Goal: Task Accomplishment & Management: Use online tool/utility

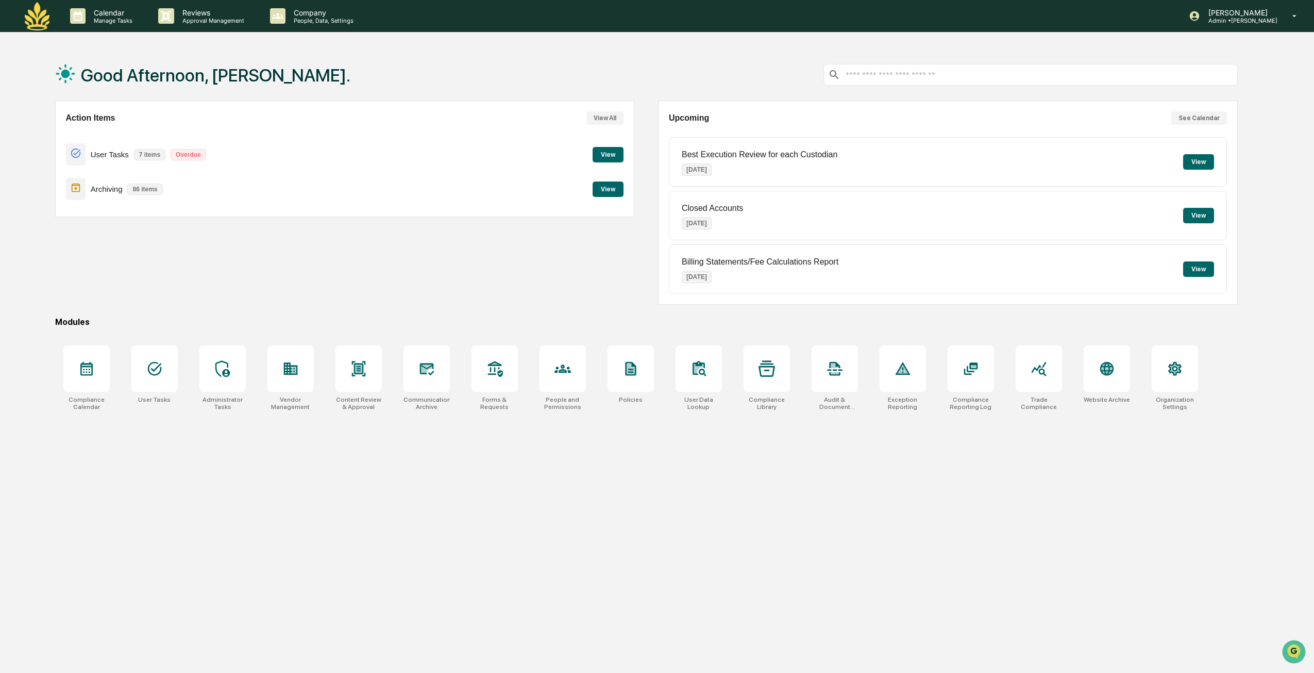
click at [606, 157] on button "View" at bounding box center [608, 154] width 31 height 15
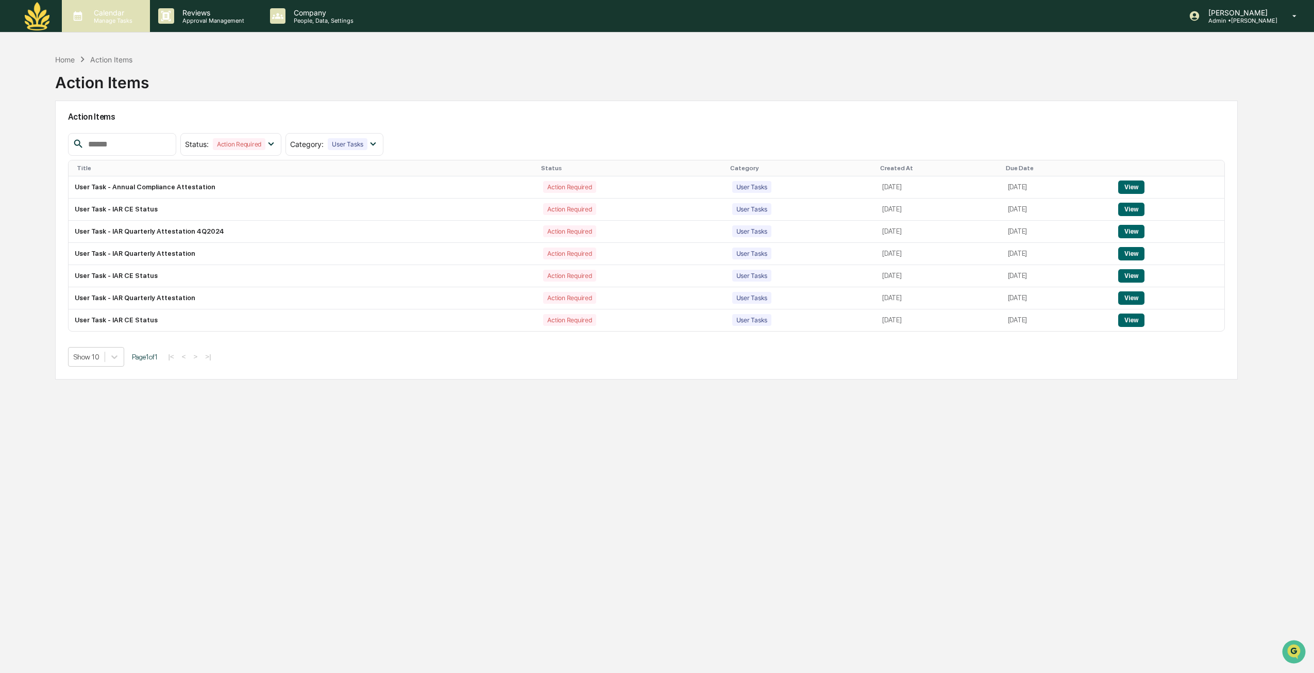
click at [103, 13] on p "Calendar" at bounding box center [112, 12] width 52 height 9
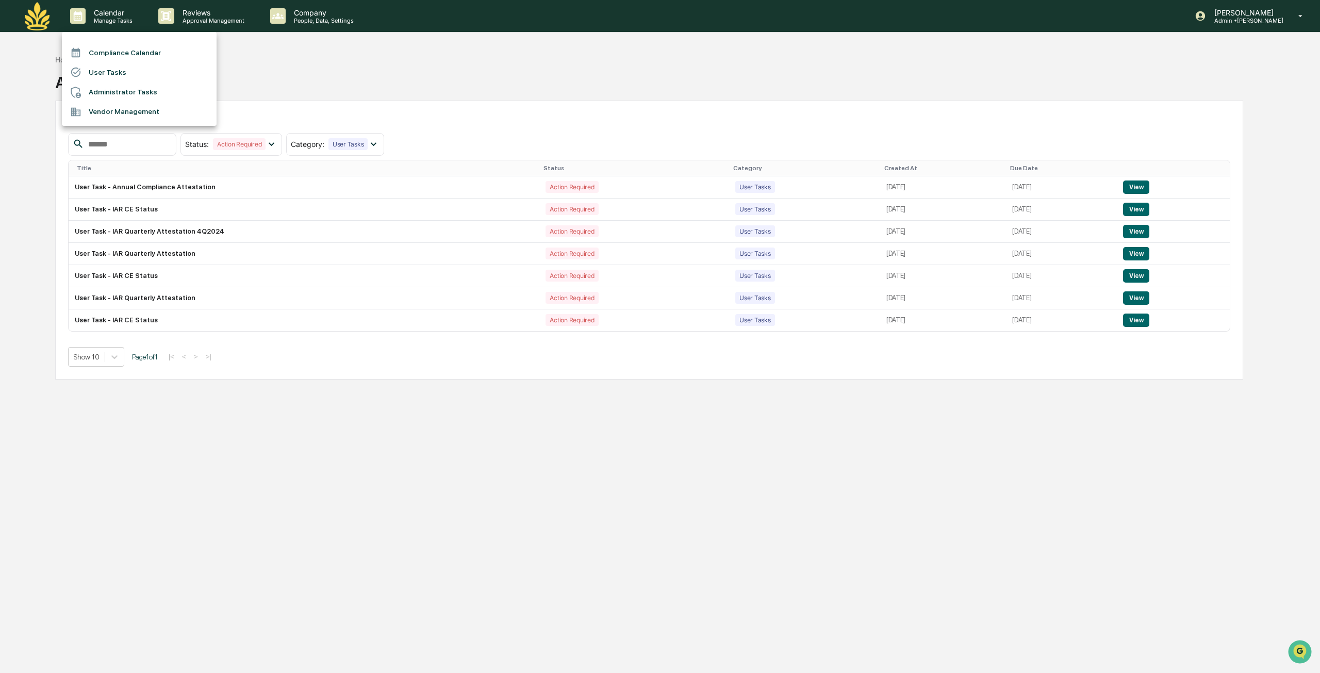
click at [253, 68] on div at bounding box center [660, 336] width 1320 height 673
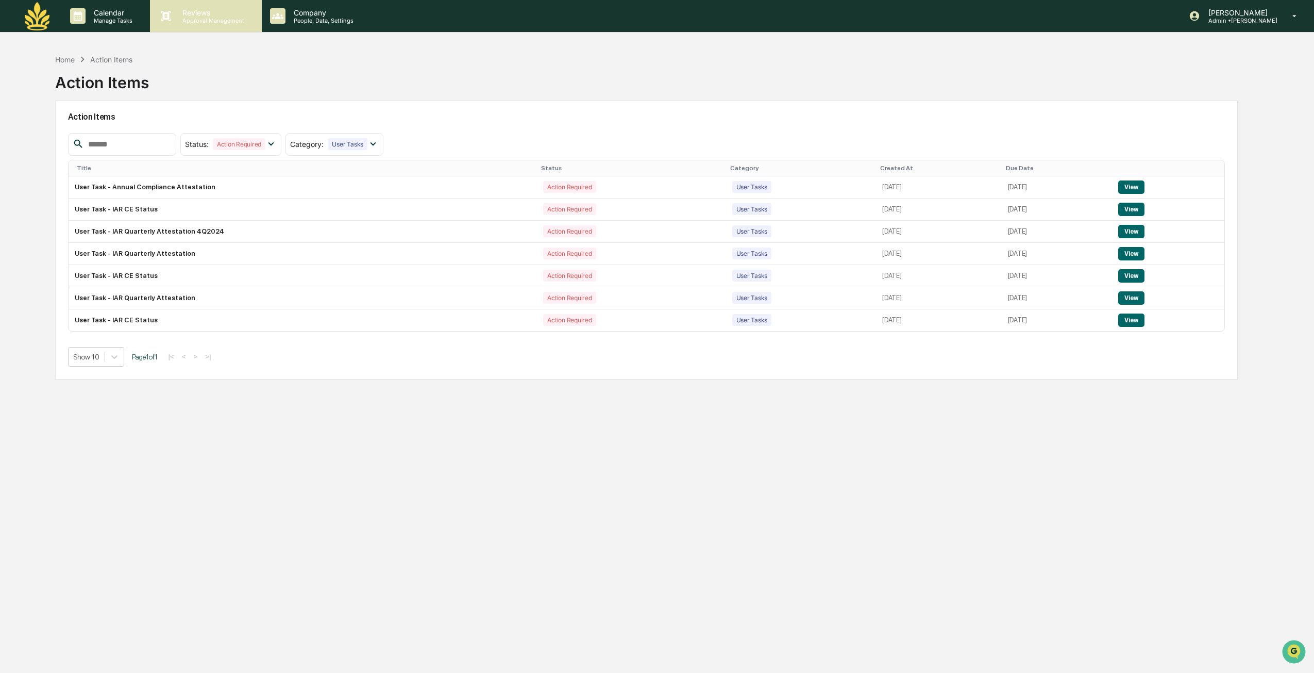
click at [224, 24] on div "Reviews Approval Management" at bounding box center [205, 16] width 111 height 32
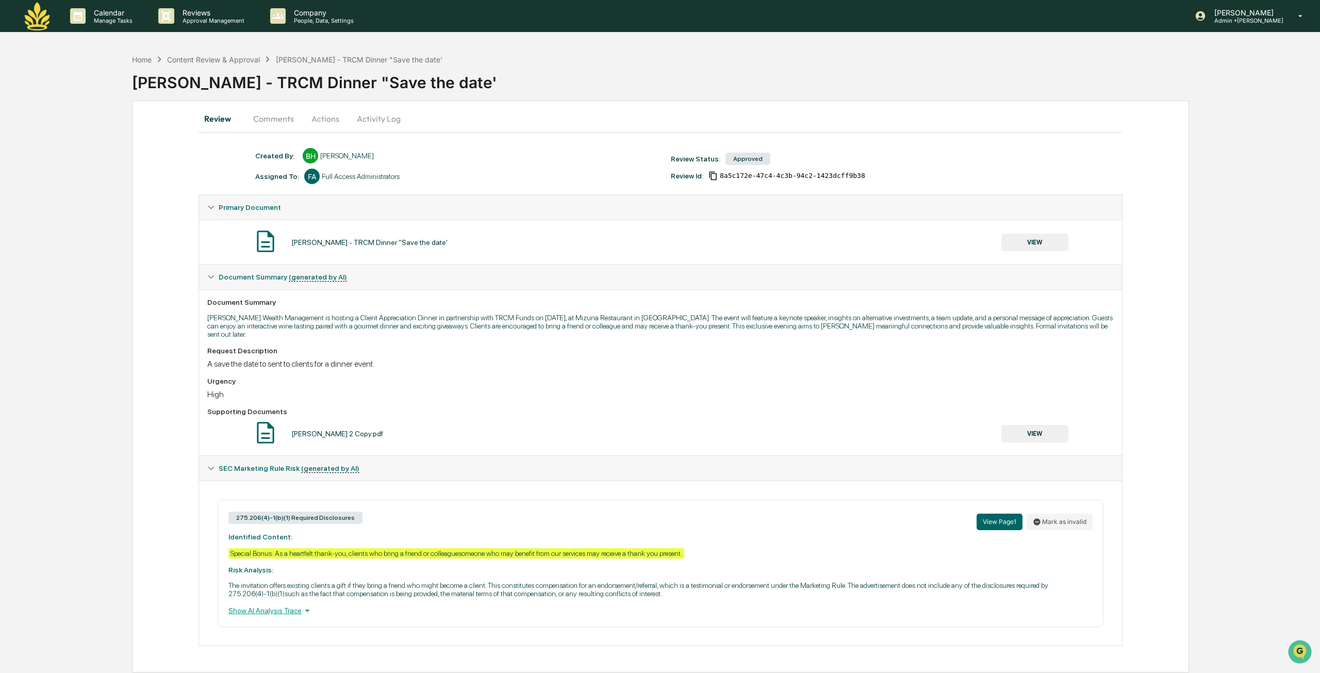
click at [1036, 240] on button "VIEW" at bounding box center [1034, 242] width 67 height 18
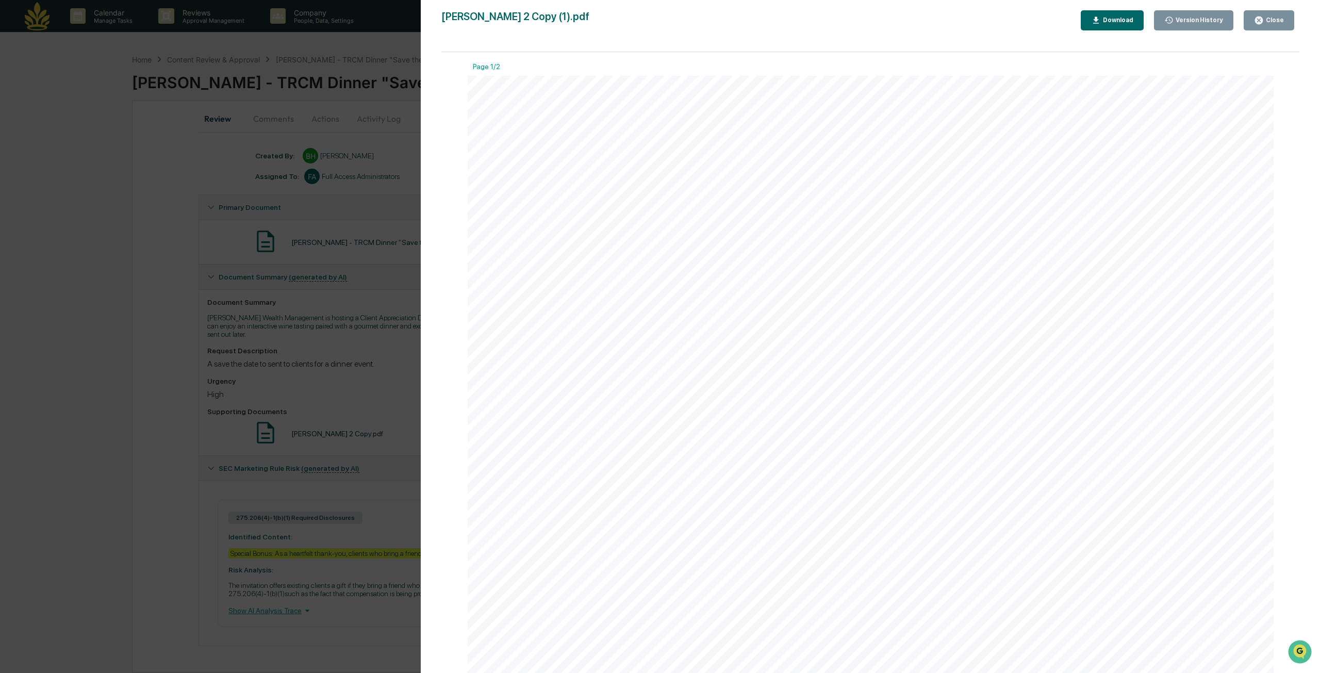
click at [1267, 22] on div "Close" at bounding box center [1273, 19] width 20 height 7
